Goal: Task Accomplishment & Management: Use online tool/utility

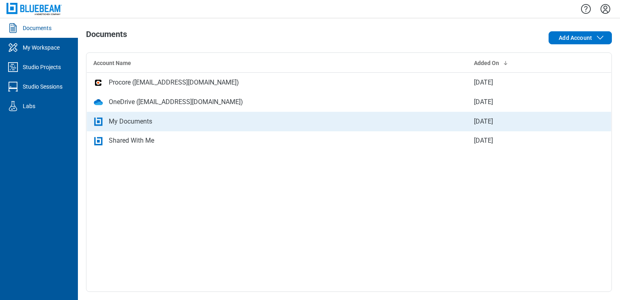
click at [117, 124] on div "My Documents" at bounding box center [130, 122] width 43 height 10
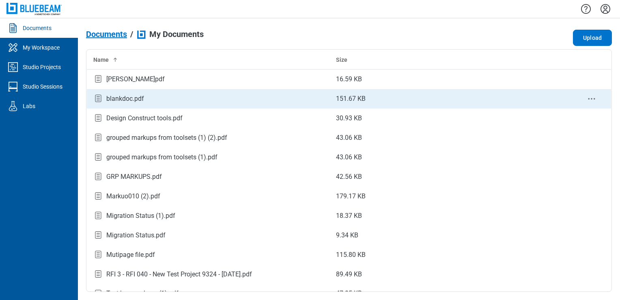
click at [119, 100] on div "blankdoc.pdf" at bounding box center [125, 99] width 38 height 10
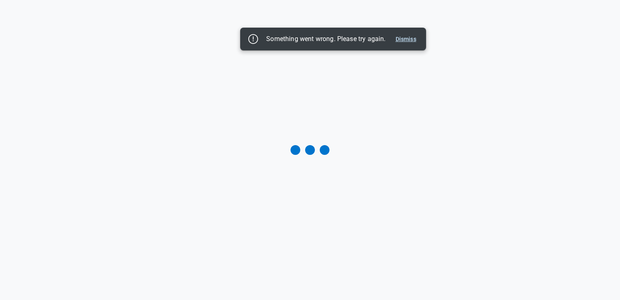
drag, startPoint x: 413, startPoint y: 39, endPoint x: 409, endPoint y: 39, distance: 4.1
click at [414, 39] on button "Dismiss" at bounding box center [406, 39] width 27 height 10
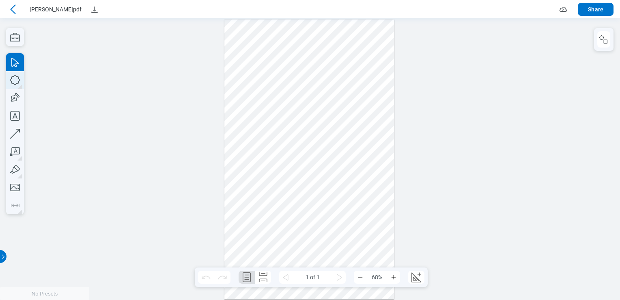
click at [19, 78] on icon "button" at bounding box center [15, 80] width 10 height 10
drag, startPoint x: 249, startPoint y: 77, endPoint x: 287, endPoint y: 97, distance: 43.2
click at [287, 97] on div at bounding box center [309, 159] width 170 height 280
drag, startPoint x: 264, startPoint y: 85, endPoint x: 255, endPoint y: 141, distance: 56.5
click at [255, 141] on div at bounding box center [309, 159] width 170 height 280
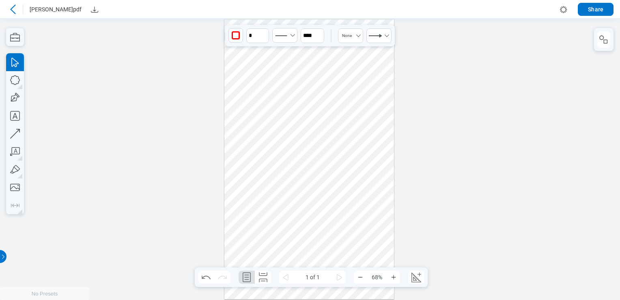
drag, startPoint x: 284, startPoint y: 160, endPoint x: 286, endPoint y: 166, distance: 7.1
click at [286, 166] on div at bounding box center [309, 159] width 170 height 280
click at [15, 81] on icon "button" at bounding box center [15, 80] width 18 height 18
drag, startPoint x: 248, startPoint y: 188, endPoint x: 275, endPoint y: 216, distance: 38.8
click at [275, 216] on div at bounding box center [309, 159] width 170 height 280
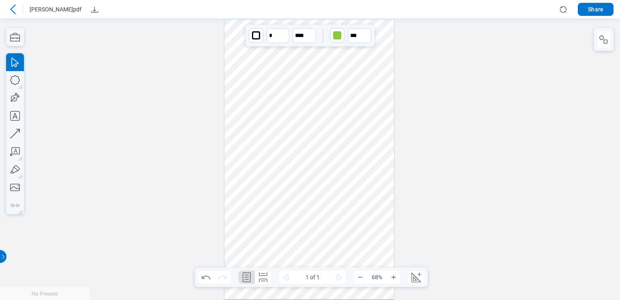
click at [13, 6] on icon at bounding box center [13, 9] width 10 height 10
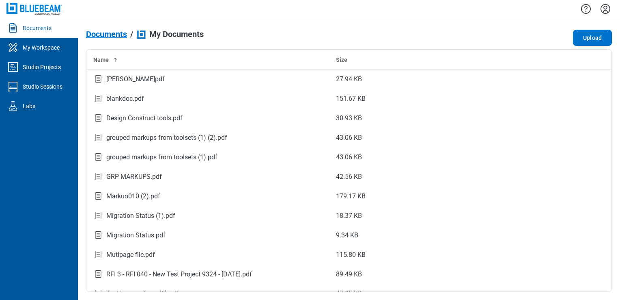
click at [607, 9] on icon "Settings" at bounding box center [606, 9] width 10 height 10
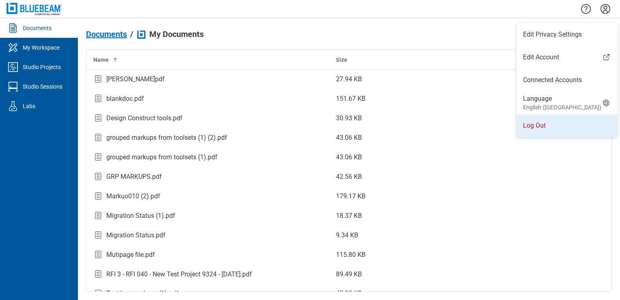
click at [552, 129] on li "Log Out" at bounding box center [567, 125] width 101 height 23
